Goal: Task Accomplishment & Management: Manage account settings

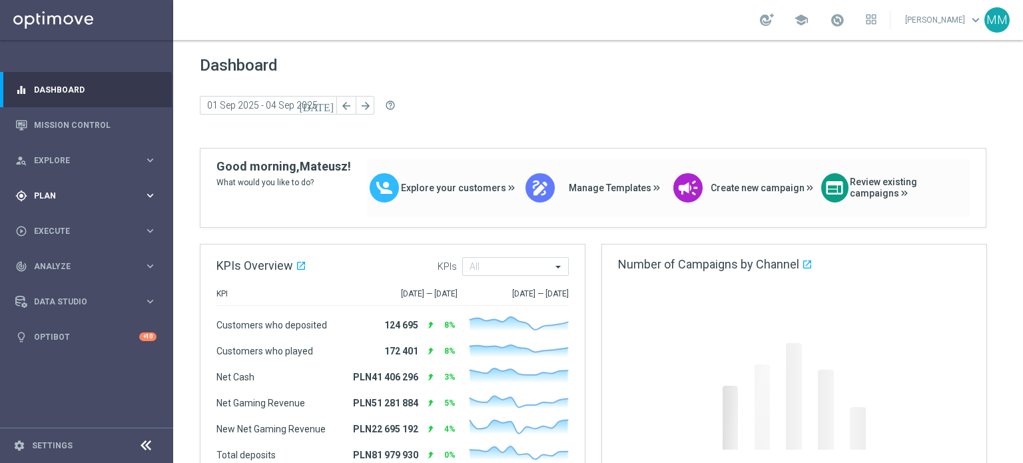
click at [101, 189] on div "gps_fixed Plan keyboard_arrow_right" at bounding box center [86, 195] width 172 height 35
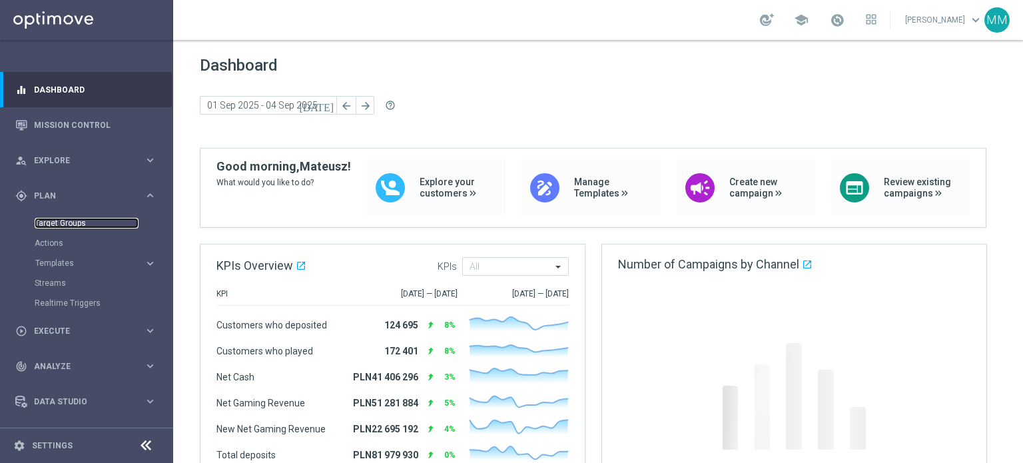
click at [63, 221] on link "Target Groups" at bounding box center [87, 223] width 104 height 11
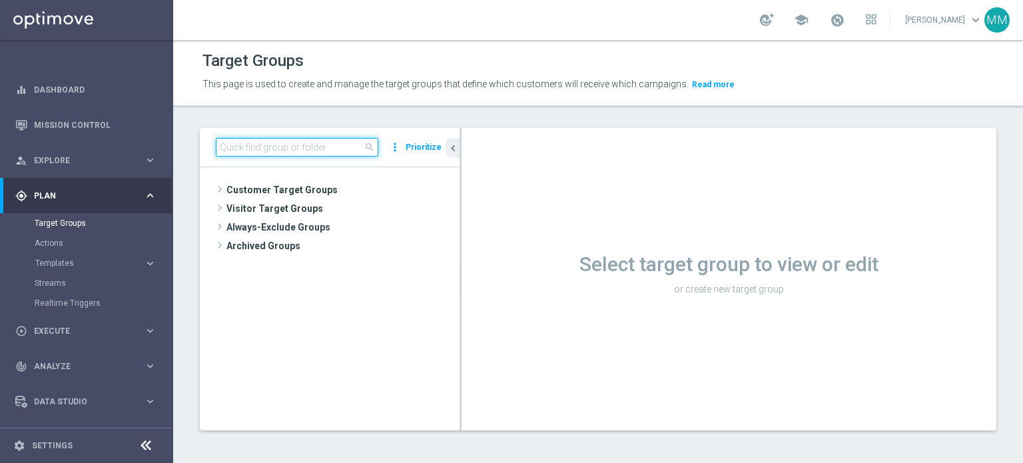
click at [314, 152] on input at bounding box center [297, 147] width 163 height 19
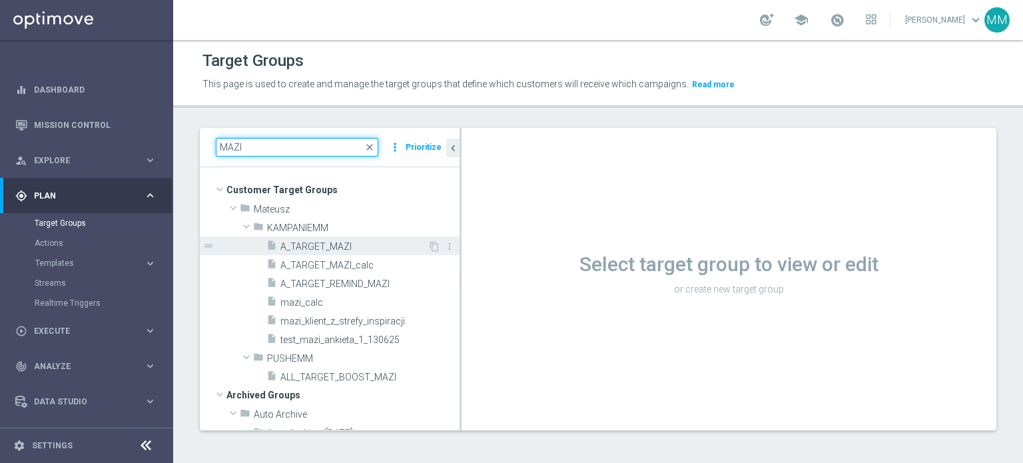
type input "MAZI"
click at [334, 241] on span "A_TARGET_MAZI" at bounding box center [354, 246] width 147 height 11
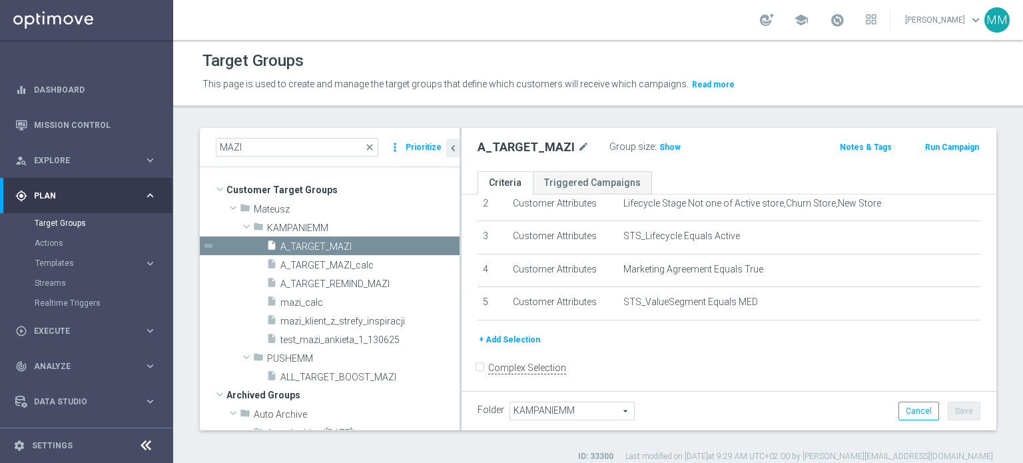
click at [533, 335] on button "+ Add Selection" at bounding box center [510, 339] width 64 height 15
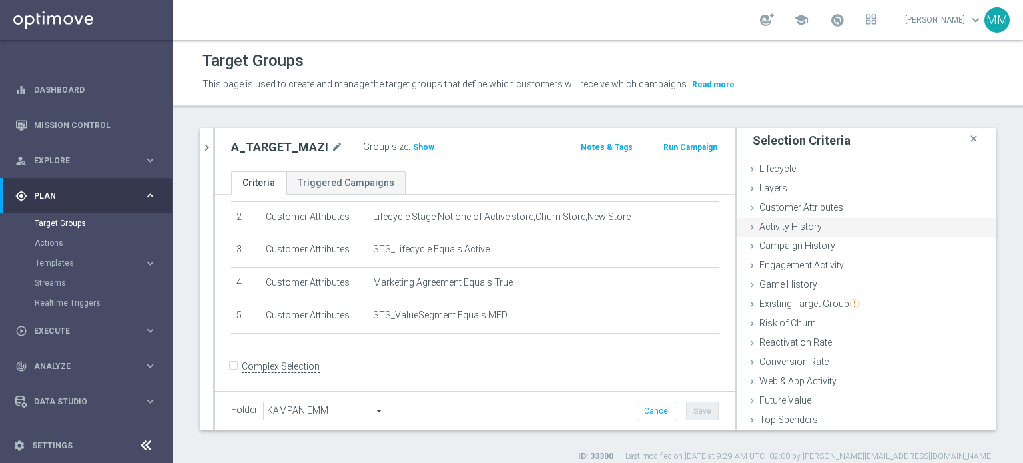
click at [803, 226] on span "Activity History" at bounding box center [791, 226] width 63 height 11
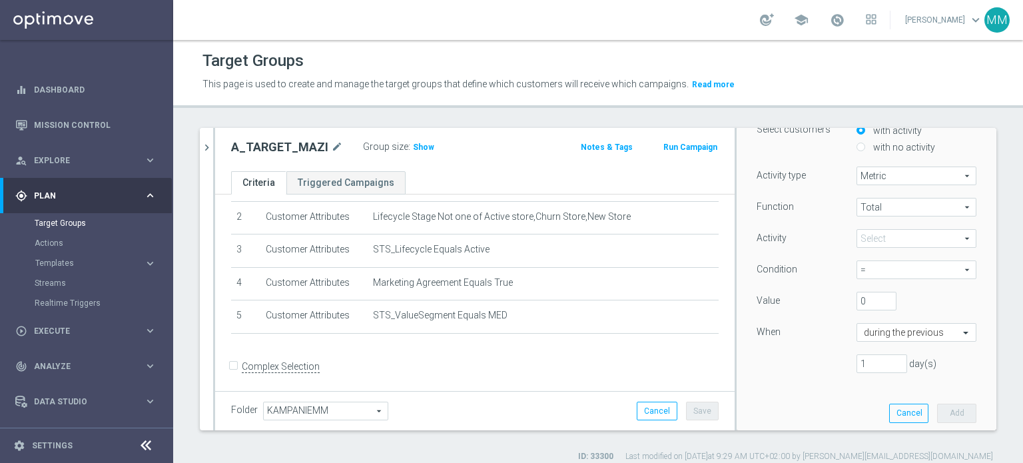
scroll to position [133, 0]
click at [885, 239] on span at bounding box center [917, 236] width 119 height 17
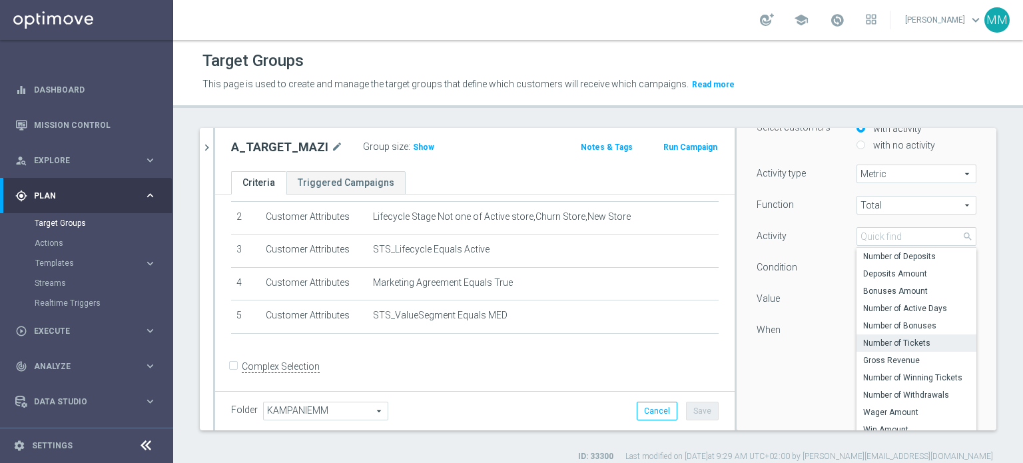
click at [896, 340] on span "Number of Tickets" at bounding box center [917, 343] width 107 height 11
type input "Number of Tickets"
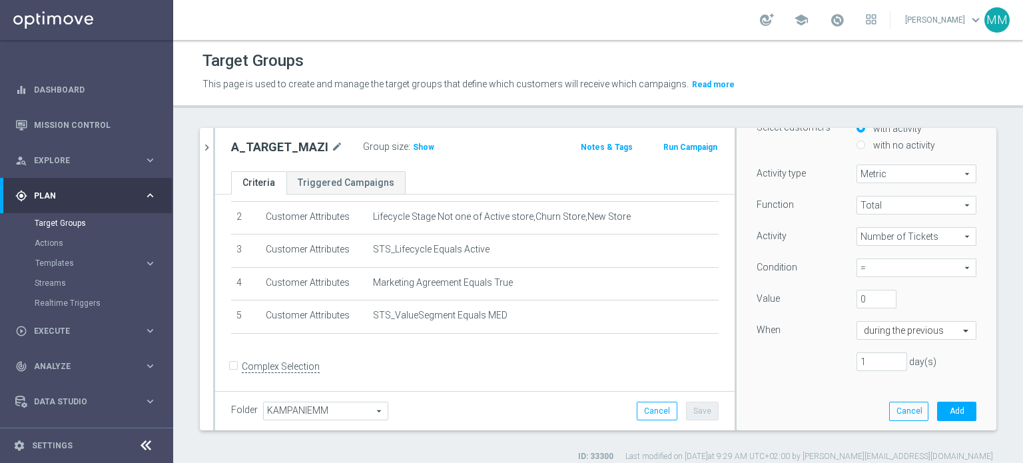
click at [880, 270] on span "=" at bounding box center [917, 267] width 119 height 17
drag, startPoint x: 870, startPoint y: 336, endPoint x: 862, endPoint y: 322, distance: 16.4
click at [869, 337] on span ">=" at bounding box center [917, 339] width 107 height 11
type input ">="
click at [857, 302] on input "0" at bounding box center [877, 299] width 40 height 19
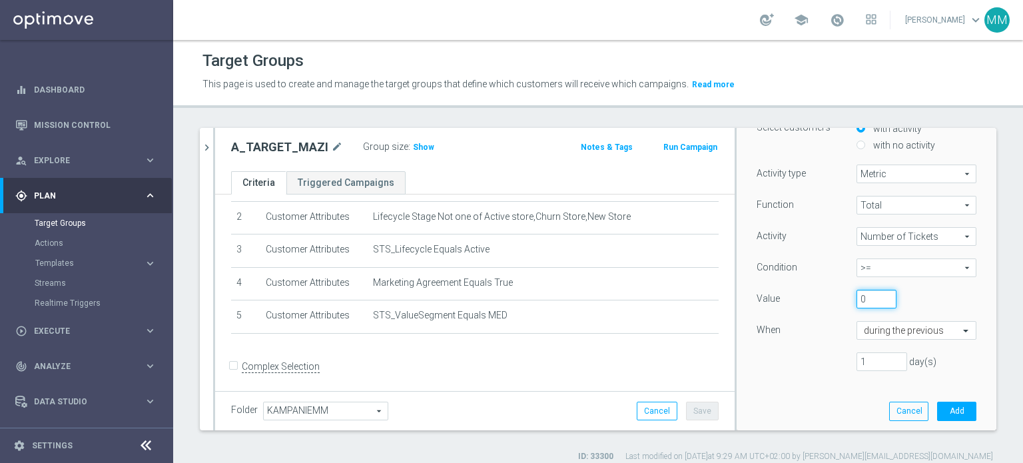
drag, startPoint x: 856, startPoint y: 302, endPoint x: 840, endPoint y: 299, distance: 16.2
click at [847, 299] on div "0" at bounding box center [877, 299] width 60 height 19
type input "3"
click at [860, 357] on input "1" at bounding box center [882, 361] width 51 height 19
click at [860, 358] on input "1" at bounding box center [882, 361] width 51 height 19
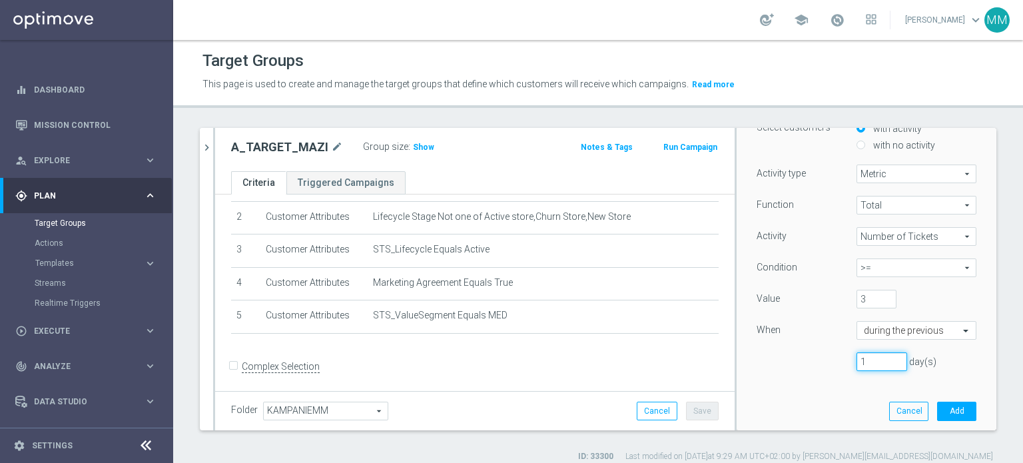
click at [859, 358] on input "1" at bounding box center [882, 361] width 51 height 19
click at [858, 359] on input "1" at bounding box center [882, 361] width 51 height 19
type input "17"
click at [937, 412] on button "Add" at bounding box center [956, 411] width 39 height 19
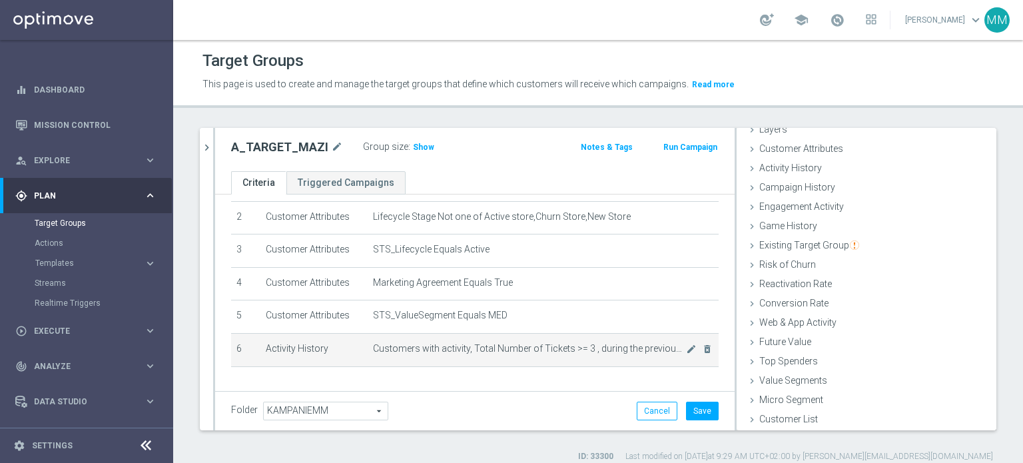
scroll to position [58, 0]
click at [477, 344] on span "Customers with activity, Total Number of Tickets >= 3 , during the previous 17 …" at bounding box center [529, 348] width 313 height 11
drag, startPoint x: 477, startPoint y: 344, endPoint x: 646, endPoint y: 344, distance: 169.2
click at [646, 344] on span "Customers with activity, Total Number of Tickets >= 3 , during the previous 17 …" at bounding box center [529, 348] width 313 height 11
click at [686, 346] on icon "mode_edit" at bounding box center [691, 349] width 11 height 11
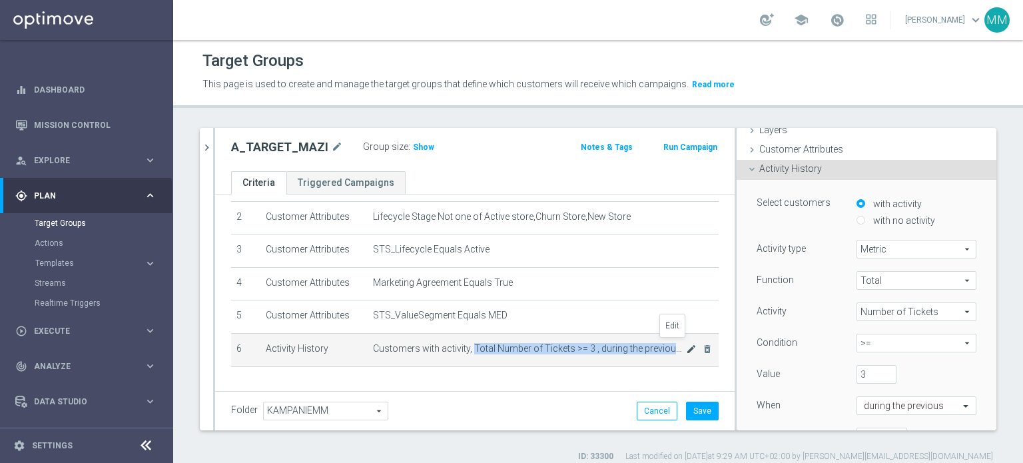
scroll to position [103, 0]
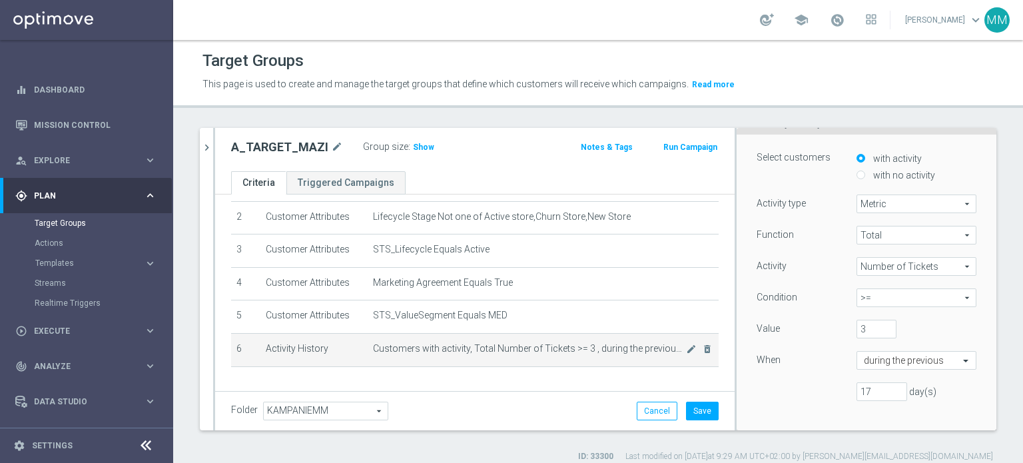
click at [557, 338] on td "Customers with activity, Total Number of Tickets >= 3 , during the previous 17 …" at bounding box center [543, 349] width 351 height 33
click at [544, 351] on td "Customers with activity, Total Number of Tickets >= 3 , during the previous 17 …" at bounding box center [543, 349] width 351 height 33
click at [510, 348] on span "Customers with activity, Total Number of Tickets >= 3 , during the previous 17 …" at bounding box center [529, 348] width 313 height 11
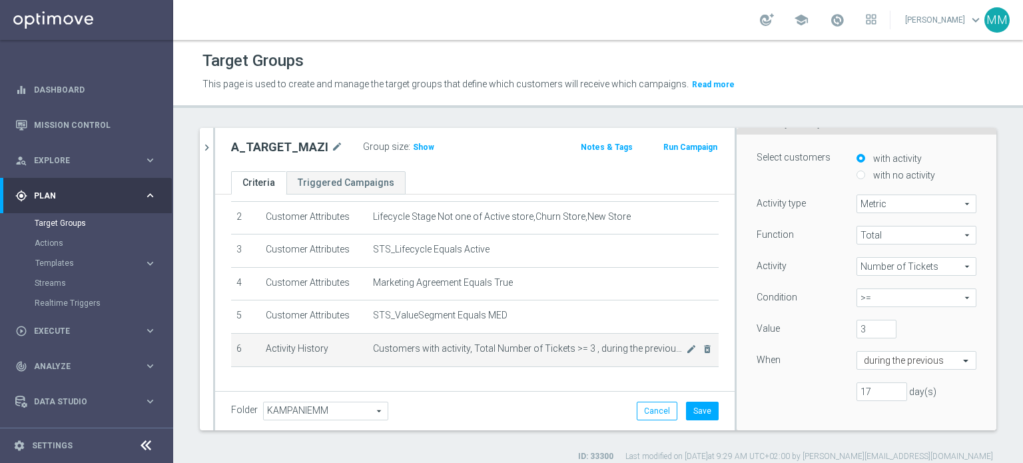
click at [476, 347] on span "Customers with activity, Total Number of Tickets >= 3 , during the previous 17 …" at bounding box center [529, 348] width 313 height 11
drag, startPoint x: 476, startPoint y: 347, endPoint x: 669, endPoint y: 350, distance: 192.6
click at [669, 350] on td "Customers with activity, Total Number of Tickets >= 3 , during the previous 17 …" at bounding box center [543, 349] width 351 height 33
copy div "Total Number of Tickets >= 3 , during the previous 17 days mode_edit delete_for…"
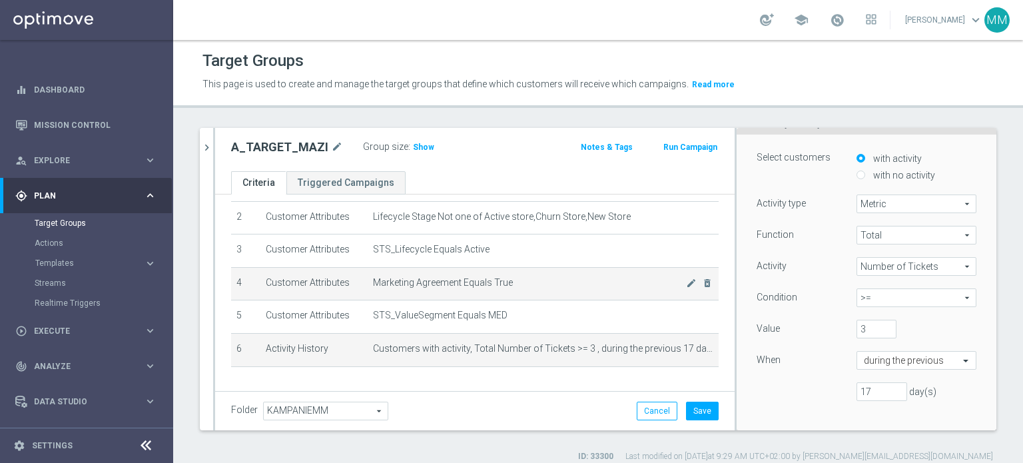
click at [606, 277] on span "Marketing Agreement Equals True" at bounding box center [529, 282] width 313 height 11
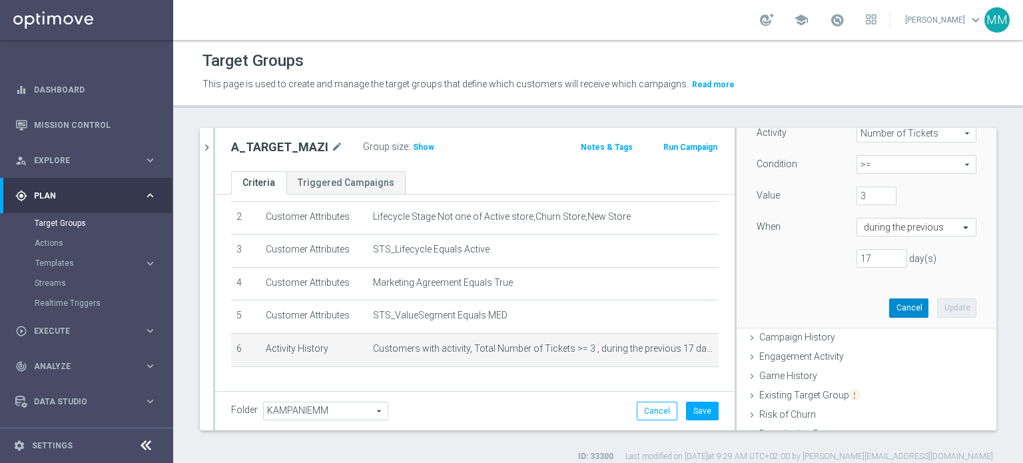
click at [890, 312] on button "Cancel" at bounding box center [909, 308] width 39 height 19
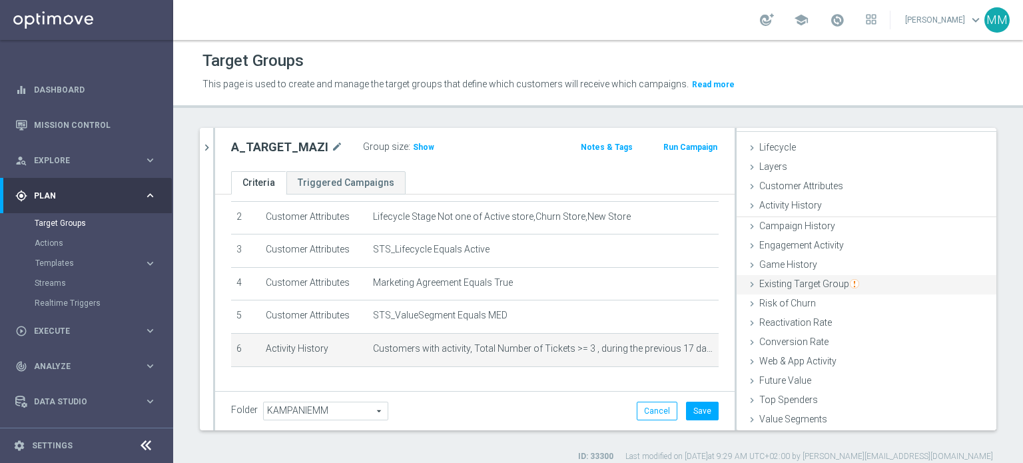
scroll to position [0, 0]
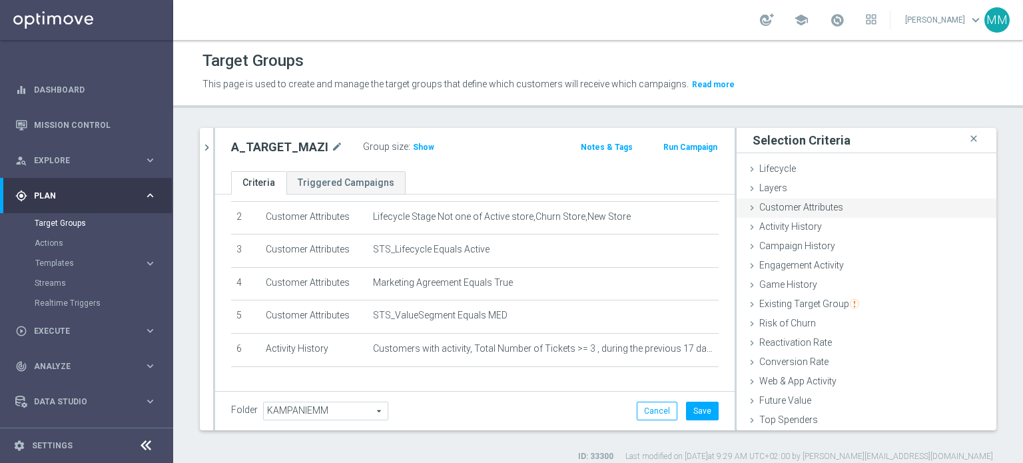
click at [792, 213] on div "Customer Attributes done" at bounding box center [867, 209] width 260 height 20
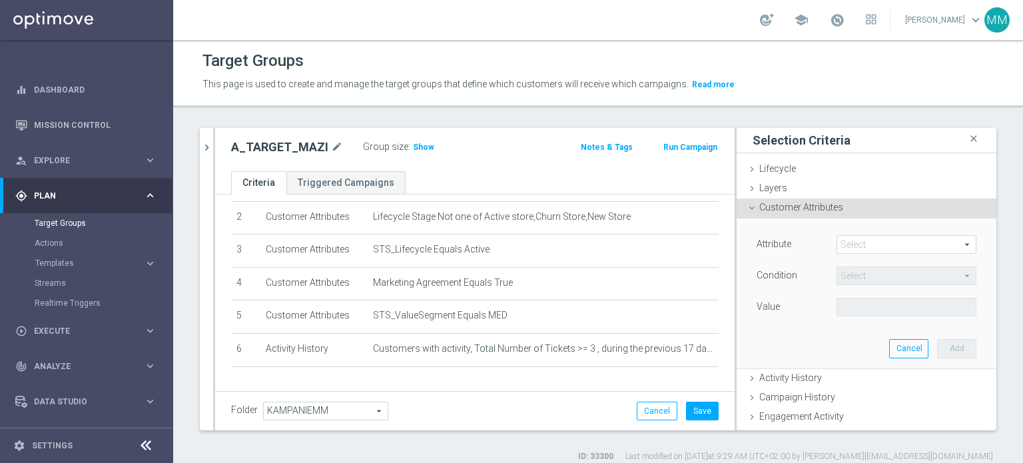
click at [844, 233] on div "Attribute Select arrow_drop_down search Condition Select arrow_drop_down search…" at bounding box center [867, 293] width 240 height 149
click at [845, 242] on span at bounding box center [907, 244] width 139 height 17
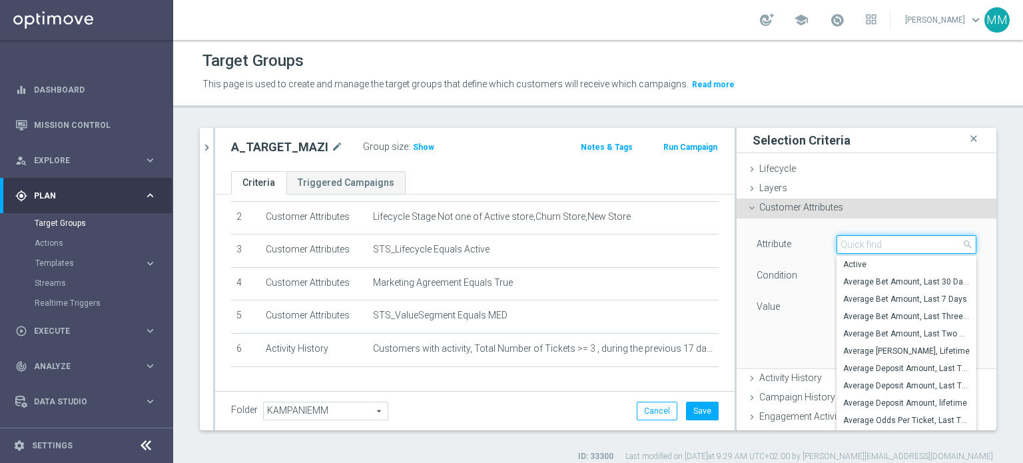
click at [845, 242] on input "search" at bounding box center [907, 244] width 140 height 19
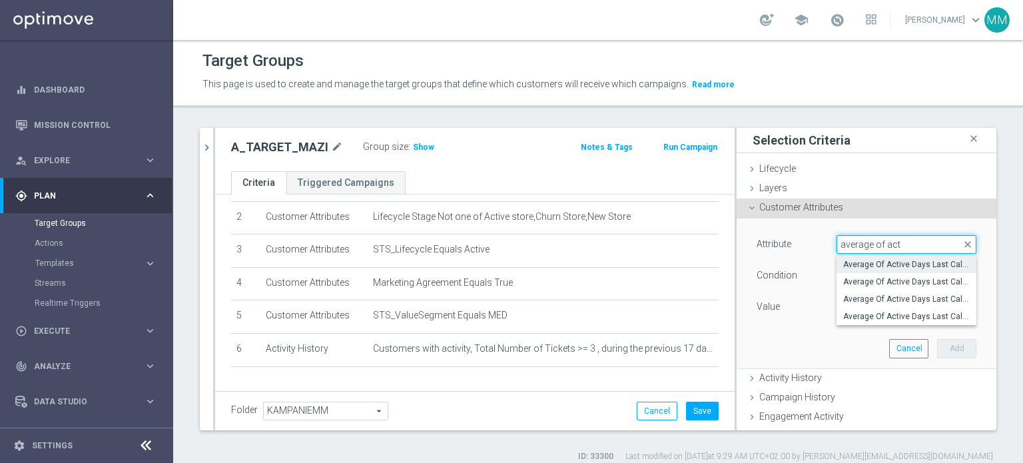
type input "average of act"
click at [885, 264] on span "Average Of Active Days Last Calender 12 Weeks" at bounding box center [907, 264] width 127 height 11
type input "Average Of Active Days Last Calender 12 Weeks"
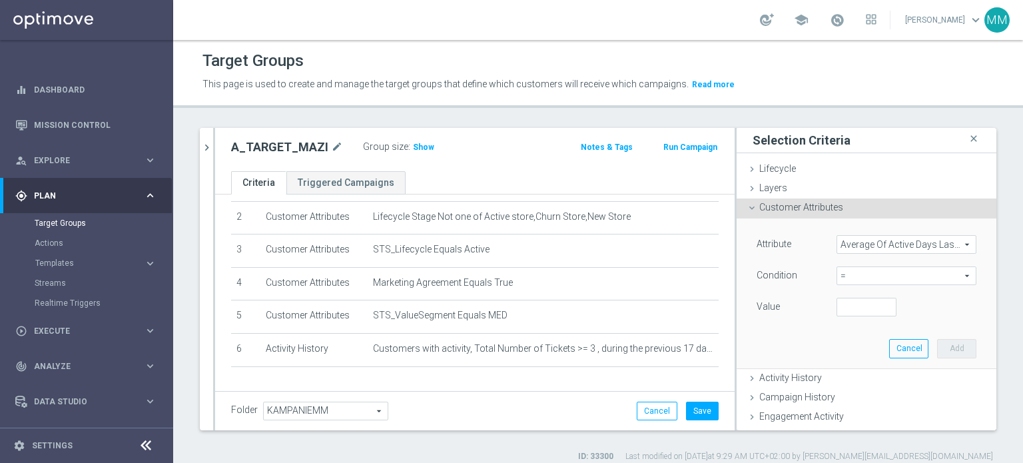
click at [871, 277] on span "=" at bounding box center [907, 275] width 139 height 17
click at [857, 379] on span ">=" at bounding box center [907, 382] width 127 height 11
type input ">="
click at [842, 305] on input "number" at bounding box center [867, 307] width 60 height 19
type input "1"
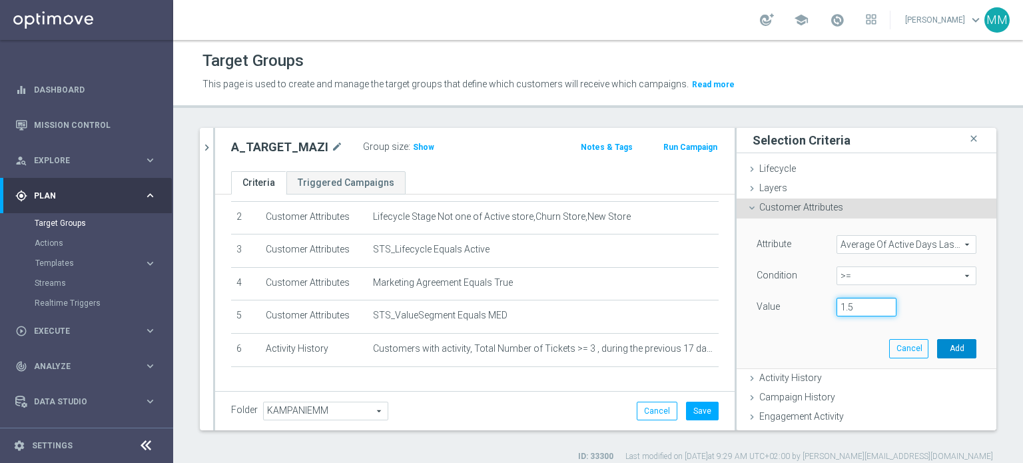
type input "1.5"
click at [949, 347] on button "Add" at bounding box center [956, 348] width 39 height 19
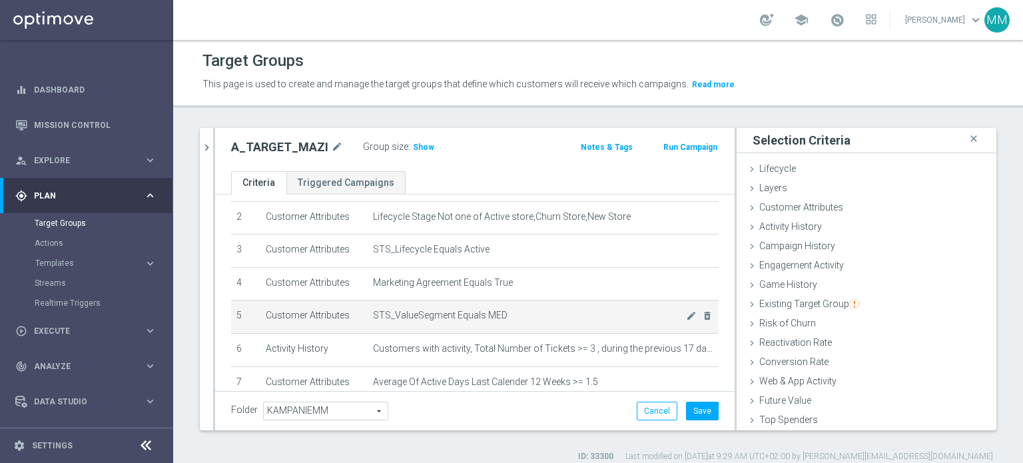
scroll to position [138, 0]
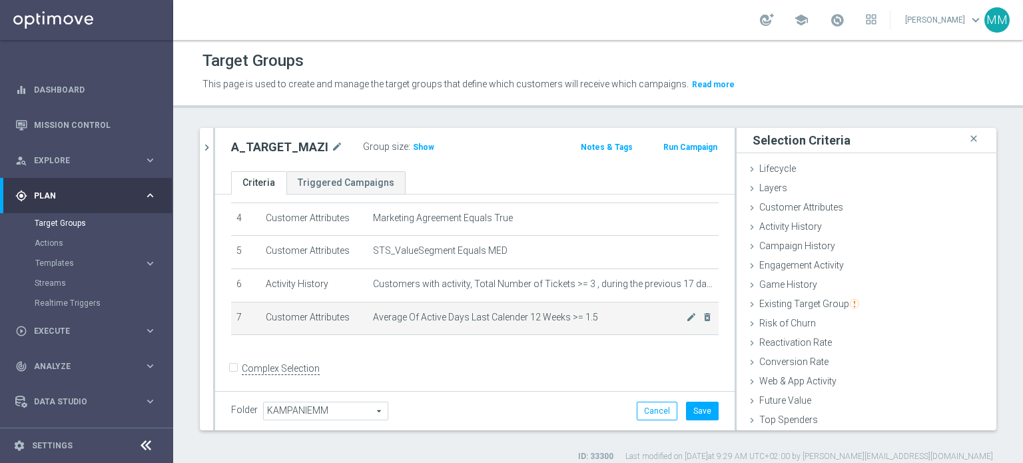
click at [389, 315] on span "Average Of Active Days Last Calender 12 Weeks >= 1.5" at bounding box center [529, 317] width 313 height 11
drag, startPoint x: 389, startPoint y: 315, endPoint x: 634, endPoint y: 309, distance: 245.3
click at [634, 312] on span "Average Of Active Days Last Calender 12 Weeks >= 1.5" at bounding box center [529, 317] width 313 height 11
click at [702, 315] on icon "delete_forever" at bounding box center [707, 317] width 11 height 11
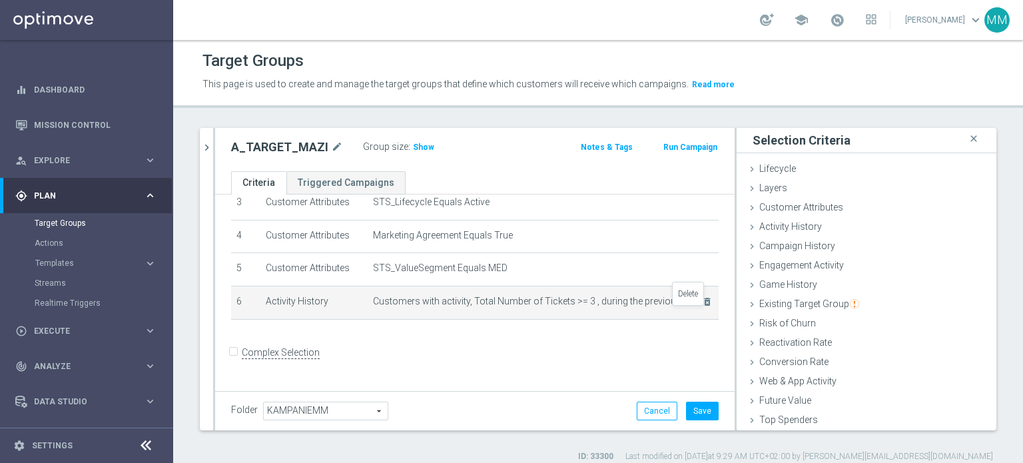
scroll to position [106, 0]
